Goal: Transaction & Acquisition: Subscribe to service/newsletter

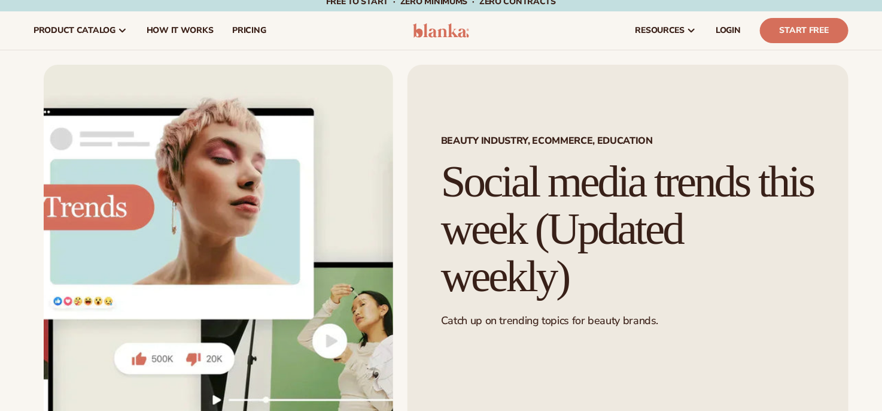
scroll to position [299, 0]
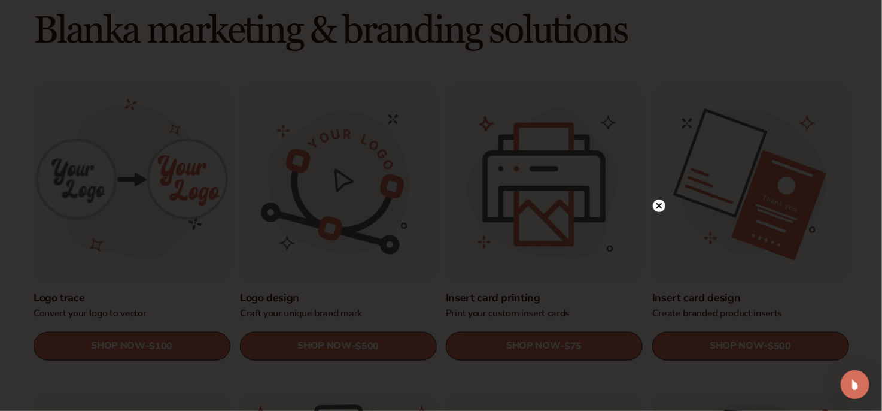
scroll to position [359, 0]
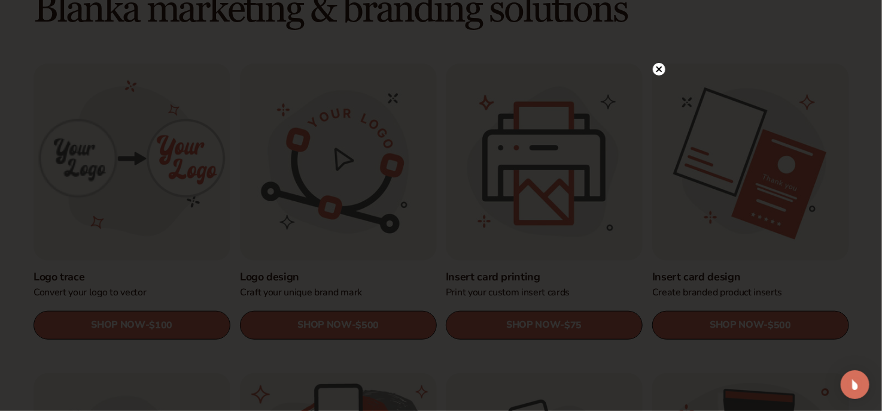
click at [660, 68] on icon at bounding box center [660, 69] width 6 height 6
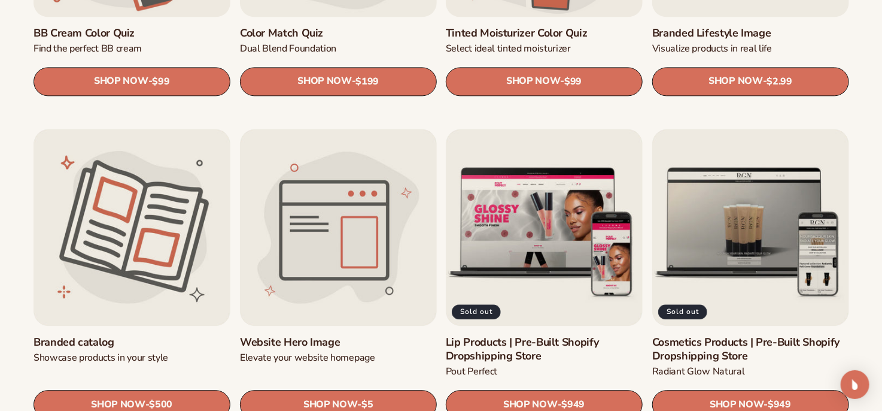
scroll to position [1257, 0]
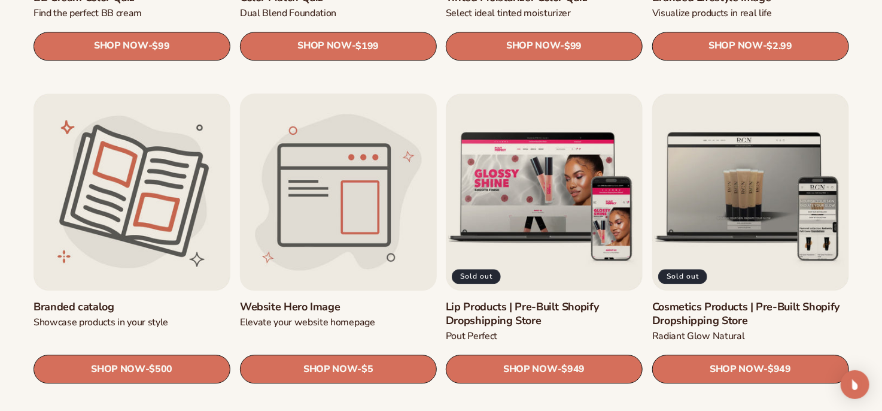
click at [320, 300] on link "Website Hero Image" at bounding box center [338, 307] width 197 height 14
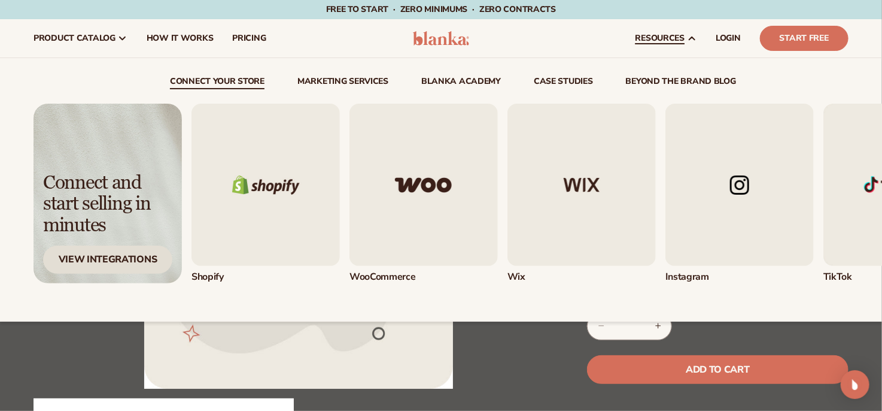
click at [116, 261] on div "View Integrations" at bounding box center [107, 259] width 129 height 28
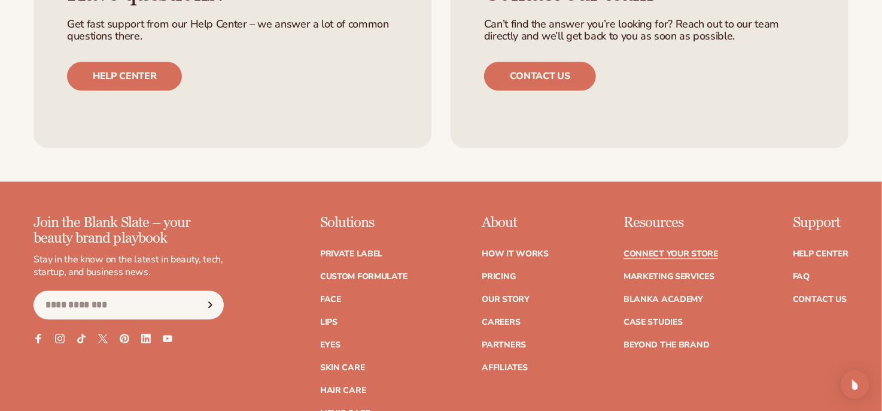
scroll to position [1495, 0]
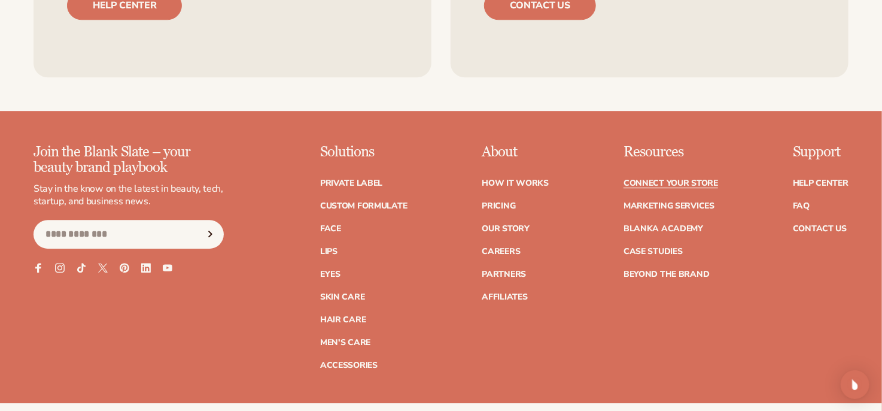
click at [521, 289] on ul "How It Works Pricing Our Story Careers Partners Affiliates" at bounding box center [515, 234] width 67 height 134
click at [521, 297] on link "Affiliates" at bounding box center [504, 297] width 45 height 8
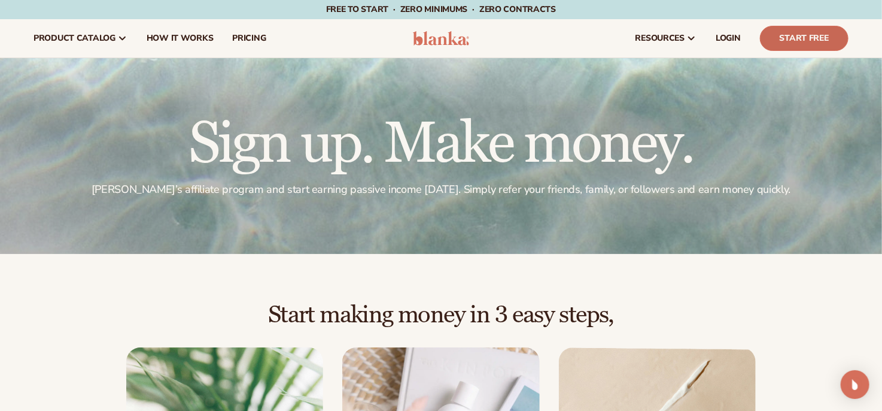
click at [808, 35] on link "Start Free" at bounding box center [804, 38] width 89 height 25
